Goal: Task Accomplishment & Management: Manage account settings

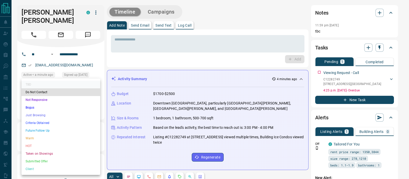
click at [49, 124] on li "Criteria Obtained" at bounding box center [60, 123] width 79 height 8
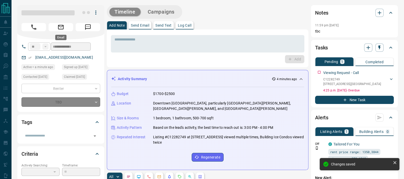
click at [61, 22] on div at bounding box center [60, 26] width 79 height 10
type input "*"
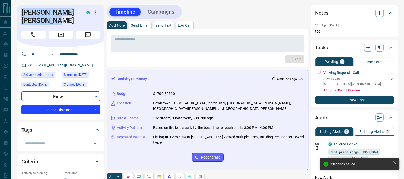
drag, startPoint x: 62, startPoint y: 20, endPoint x: 19, endPoint y: 13, distance: 43.9
click at [19, 13] on div "[PERSON_NAME] [PERSON_NAME] C" at bounding box center [60, 26] width 87 height 42
copy h1 "[PERSON_NAME] [PERSON_NAME]"
click at [61, 20] on h1 "[PERSON_NAME] [PERSON_NAME]" at bounding box center [49, 16] width 57 height 16
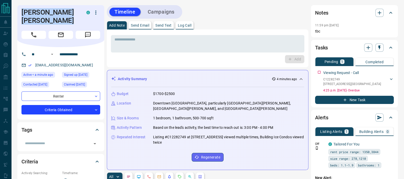
drag, startPoint x: 61, startPoint y: 20, endPoint x: 16, endPoint y: 13, distance: 45.3
click at [181, 42] on textarea at bounding box center [207, 43] width 186 height 13
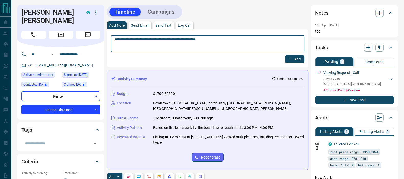
type textarea "**********"
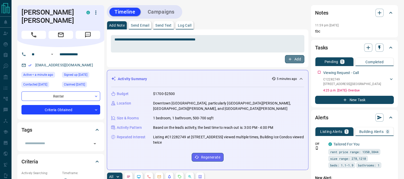
click at [299, 61] on button "Add" at bounding box center [294, 59] width 19 height 8
